Goal: Find specific page/section: Find specific page/section

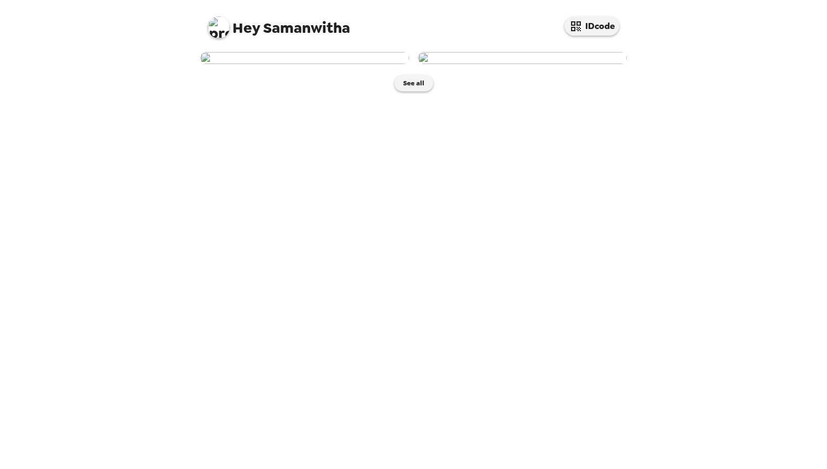
click at [330, 64] on img at bounding box center [304, 58] width 209 height 12
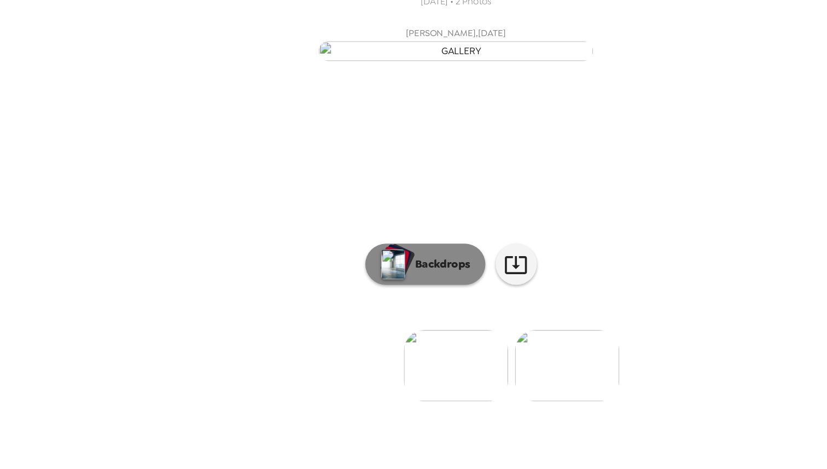
click at [393, 241] on p "Backdrops" at bounding box center [401, 234] width 50 height 13
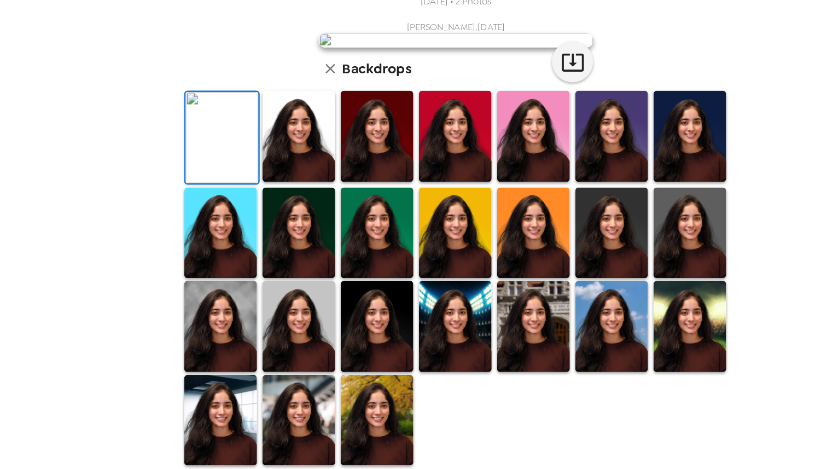
scroll to position [57, 0]
click at [306, 169] on img at bounding box center [288, 132] width 58 height 73
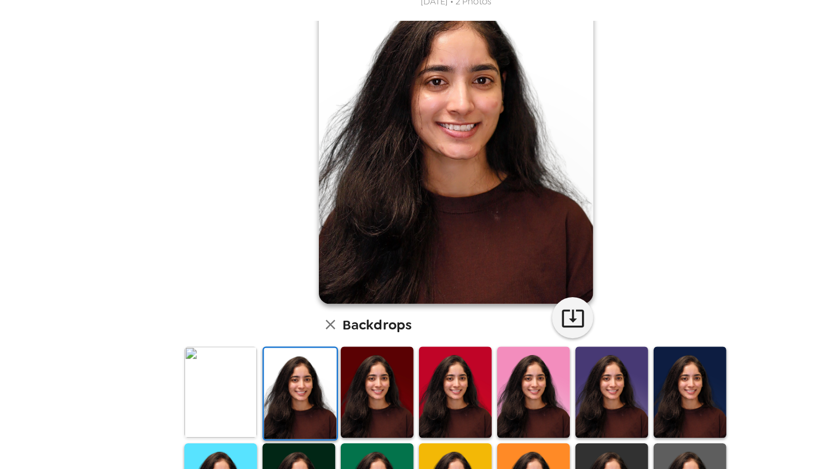
click at [341, 339] on img at bounding box center [351, 336] width 58 height 73
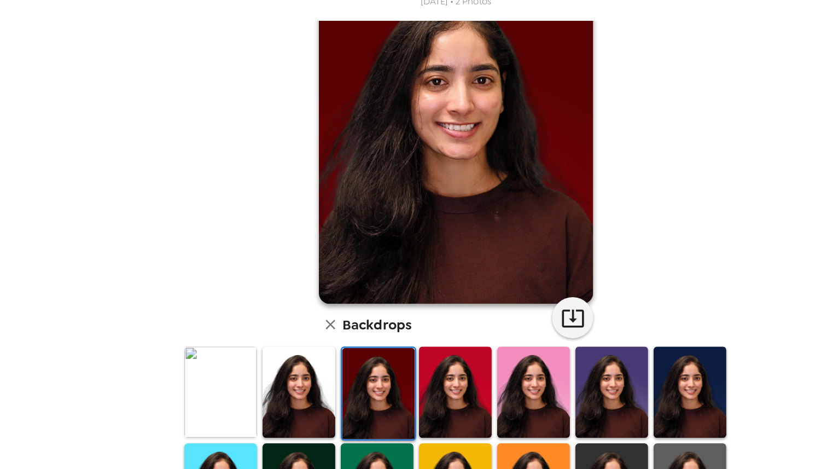
click at [413, 336] on img at bounding box center [413, 336] width 58 height 73
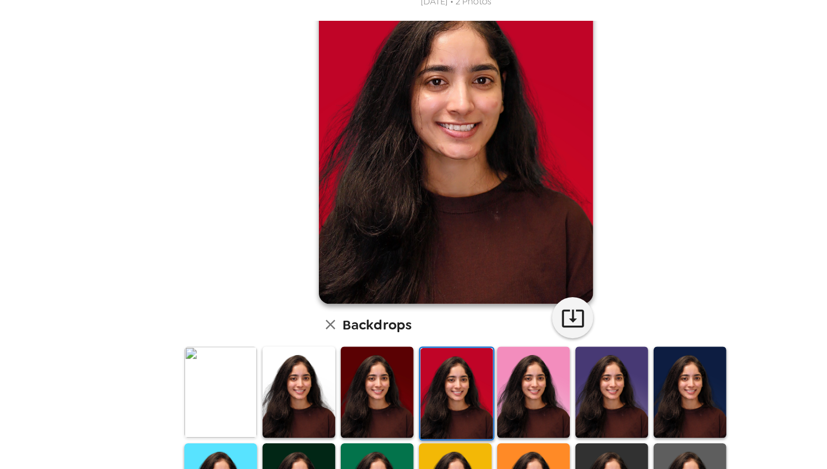
click at [486, 331] on img at bounding box center [475, 336] width 58 height 73
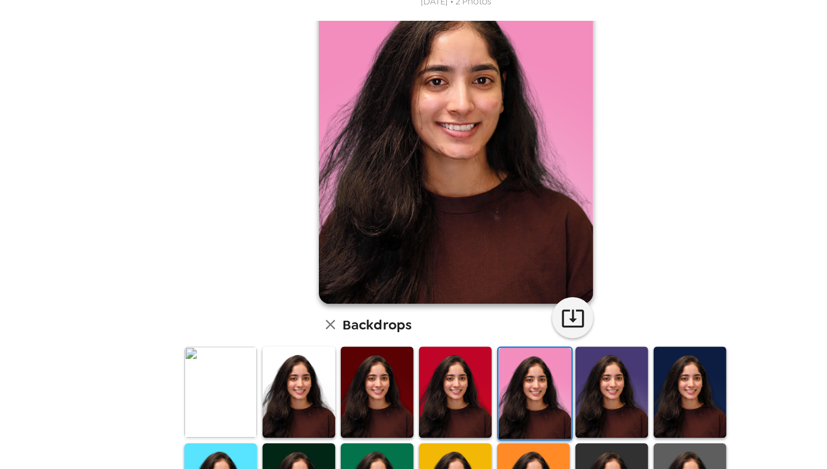
click at [542, 331] on img at bounding box center [538, 336] width 58 height 73
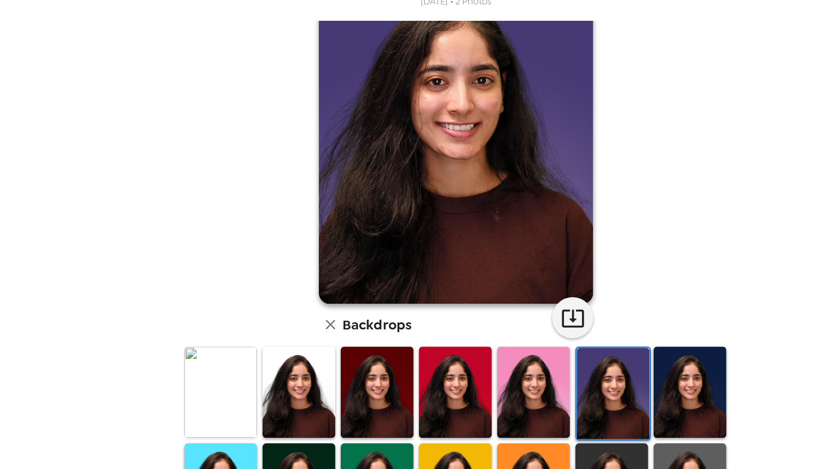
click at [607, 330] on img at bounding box center [600, 336] width 58 height 73
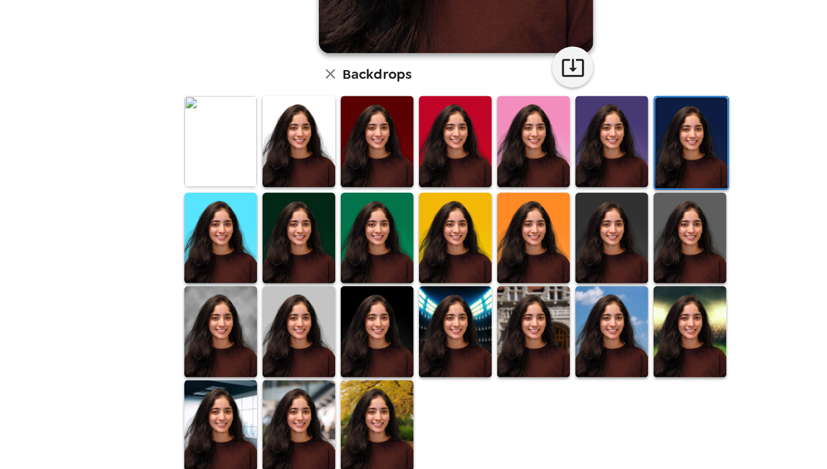
scroll to position [0, 0]
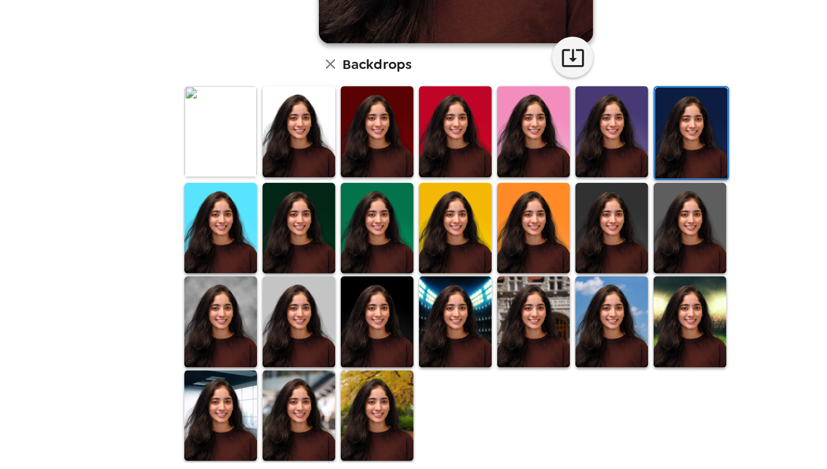
click at [464, 342] on img at bounding box center [475, 351] width 58 height 73
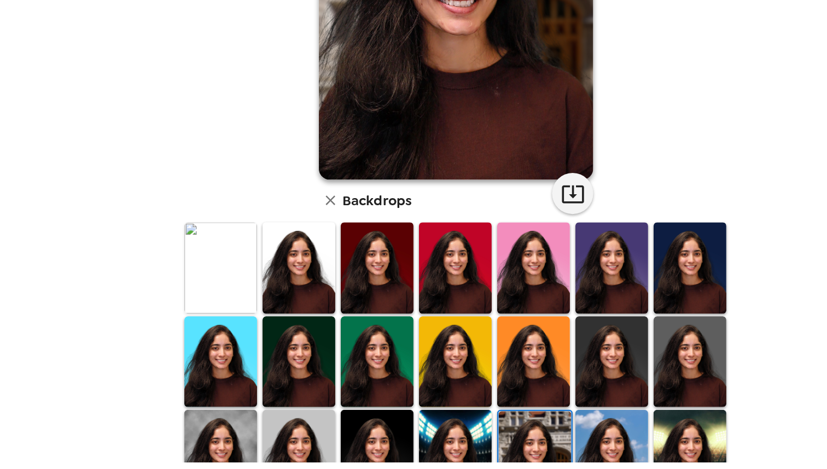
scroll to position [195, 0]
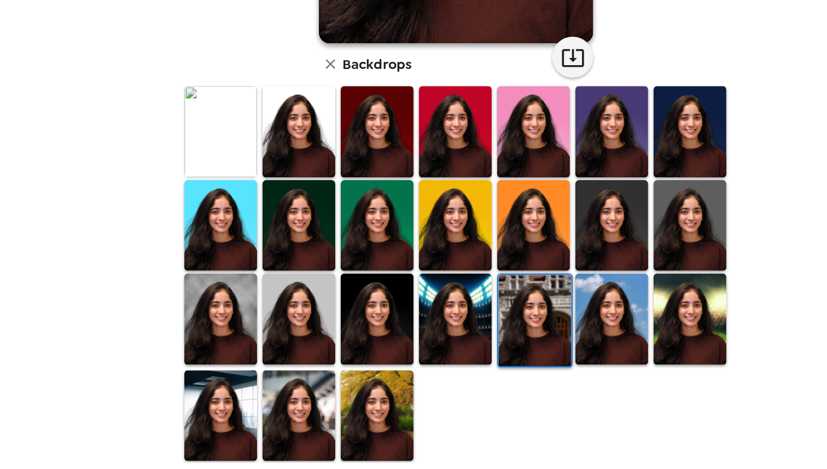
click at [372, 421] on img at bounding box center [351, 426] width 58 height 73
